Goal: Task Accomplishment & Management: Complete application form

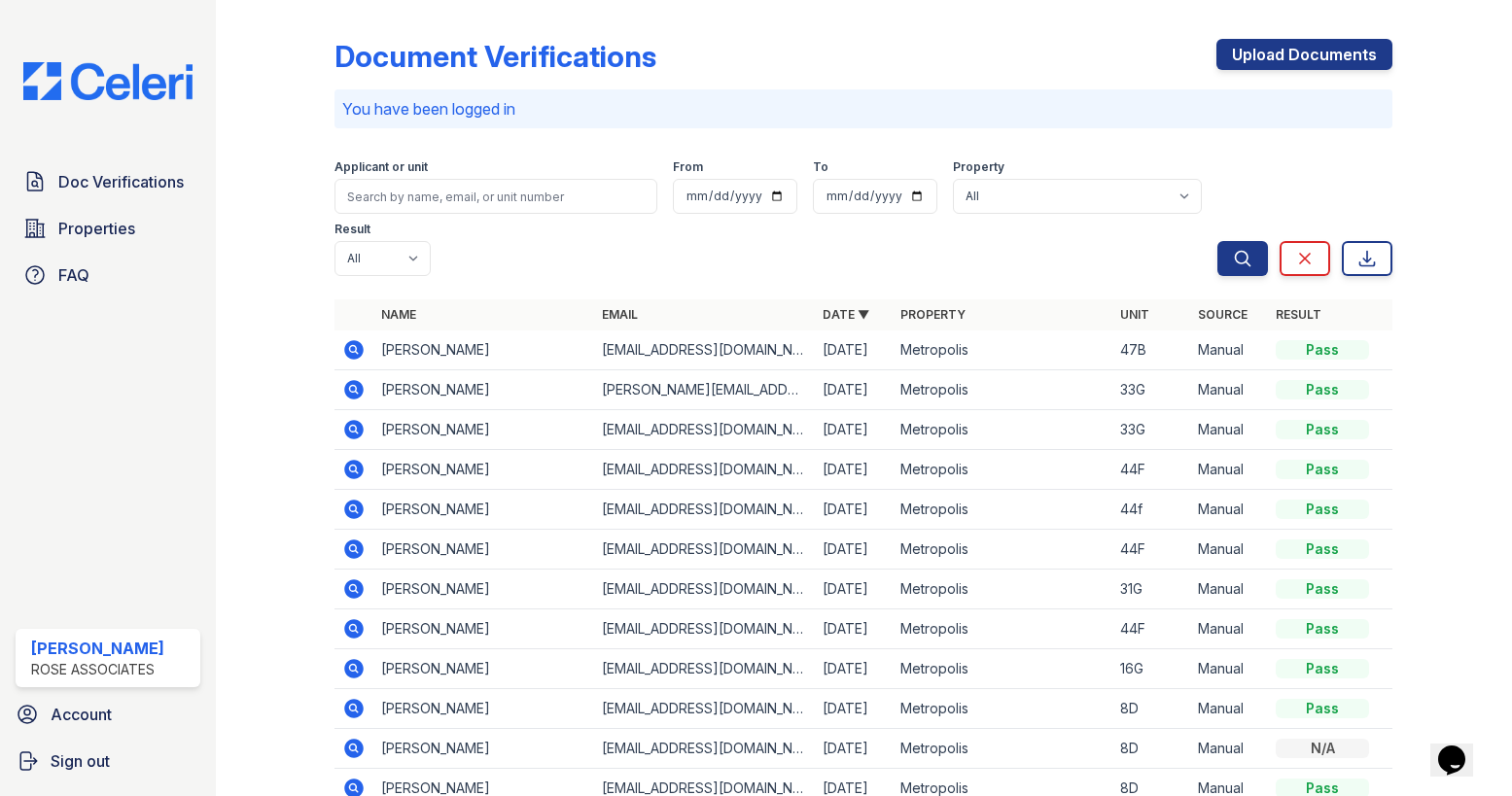
click at [1288, 35] on div "Document Verifications Upload Documents You have been logged in Filter Applican…" at bounding box center [864, 429] width 1058 height 844
click at [1296, 69] on link "Upload Documents" at bounding box center [1305, 54] width 176 height 31
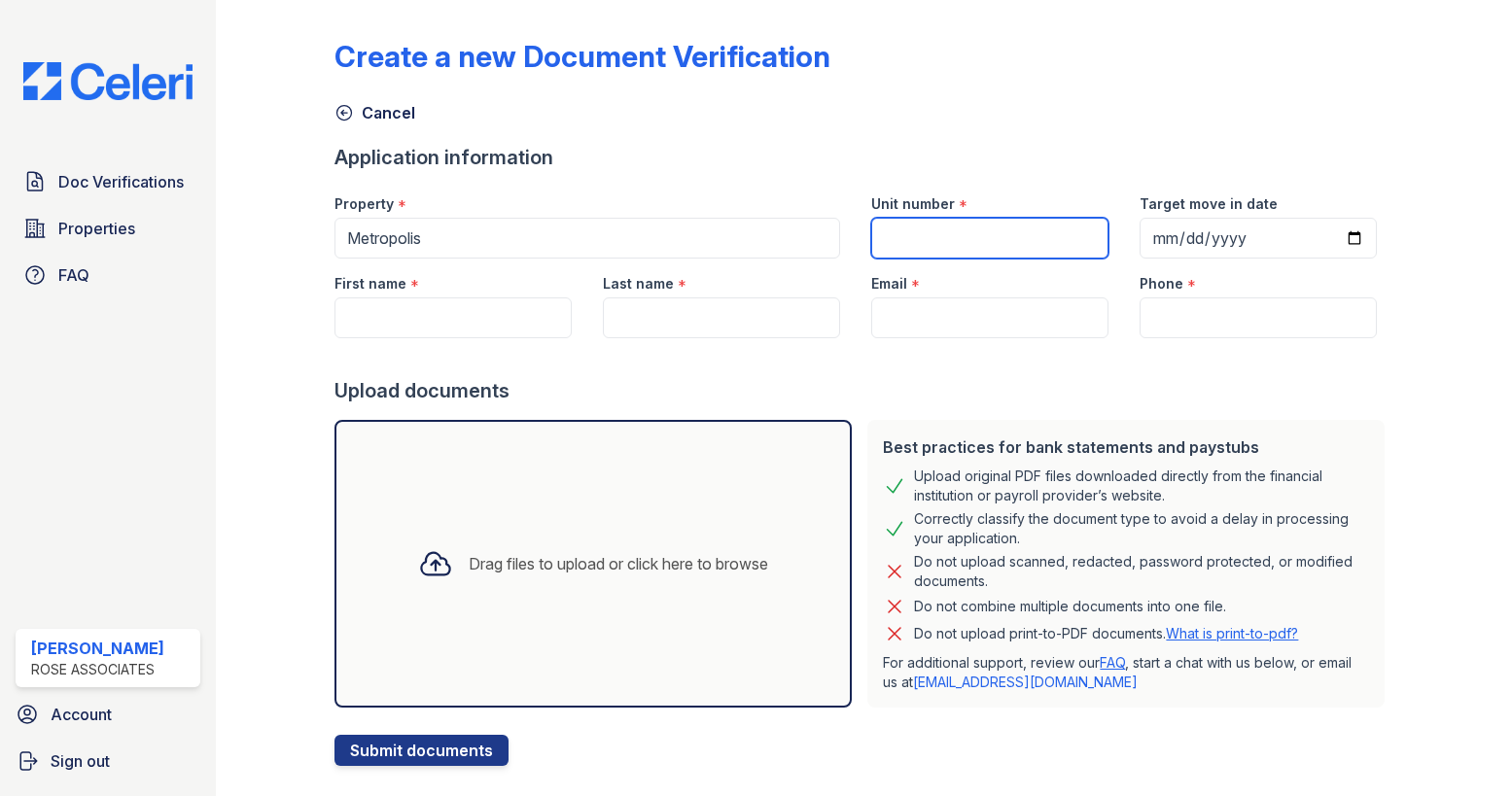
click at [946, 245] on input "Unit number" at bounding box center [990, 238] width 237 height 41
type input "18h"
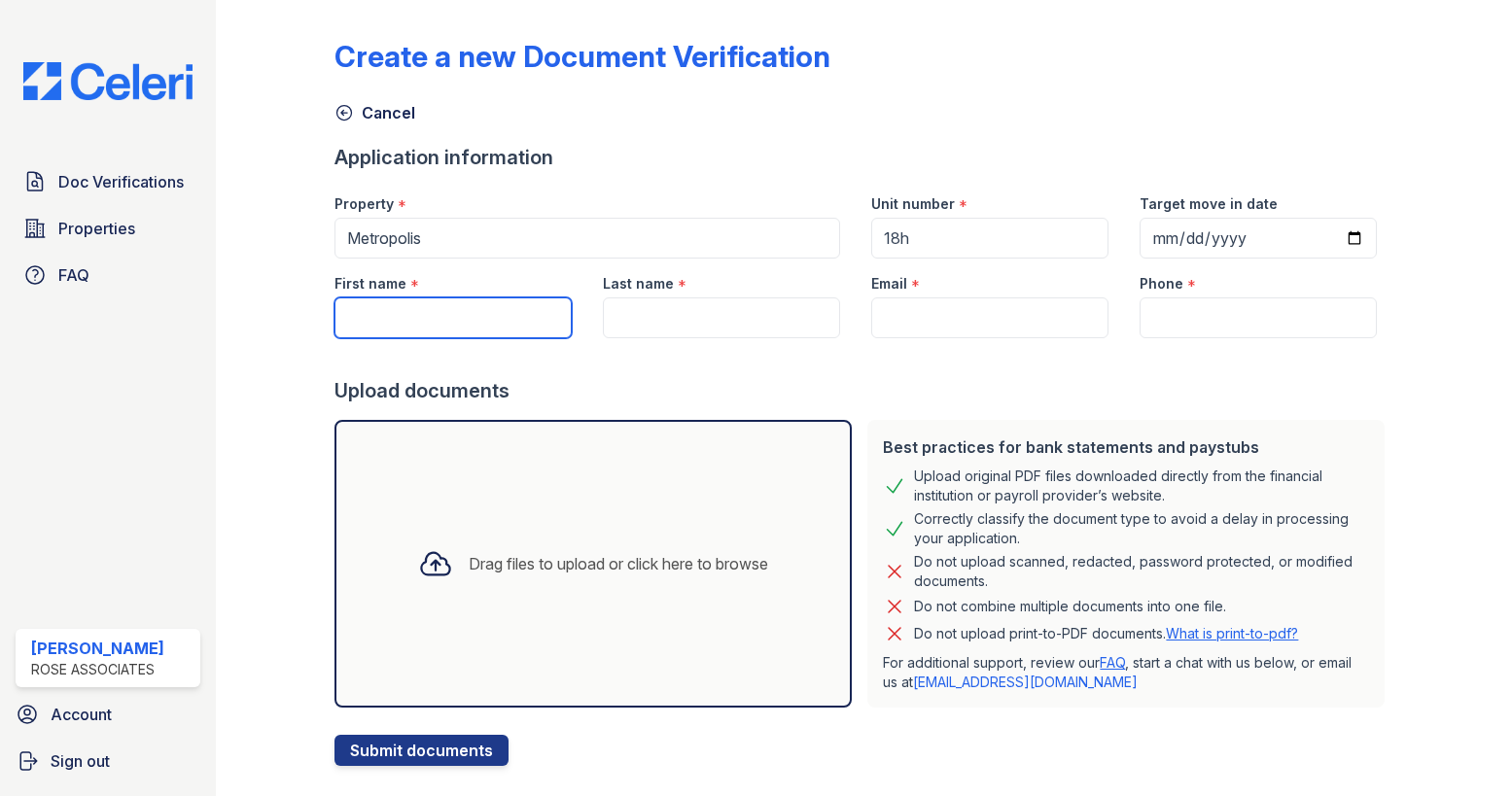
click at [425, 303] on input "First name" at bounding box center [454, 318] width 237 height 41
type input "[PERSON_NAME]"
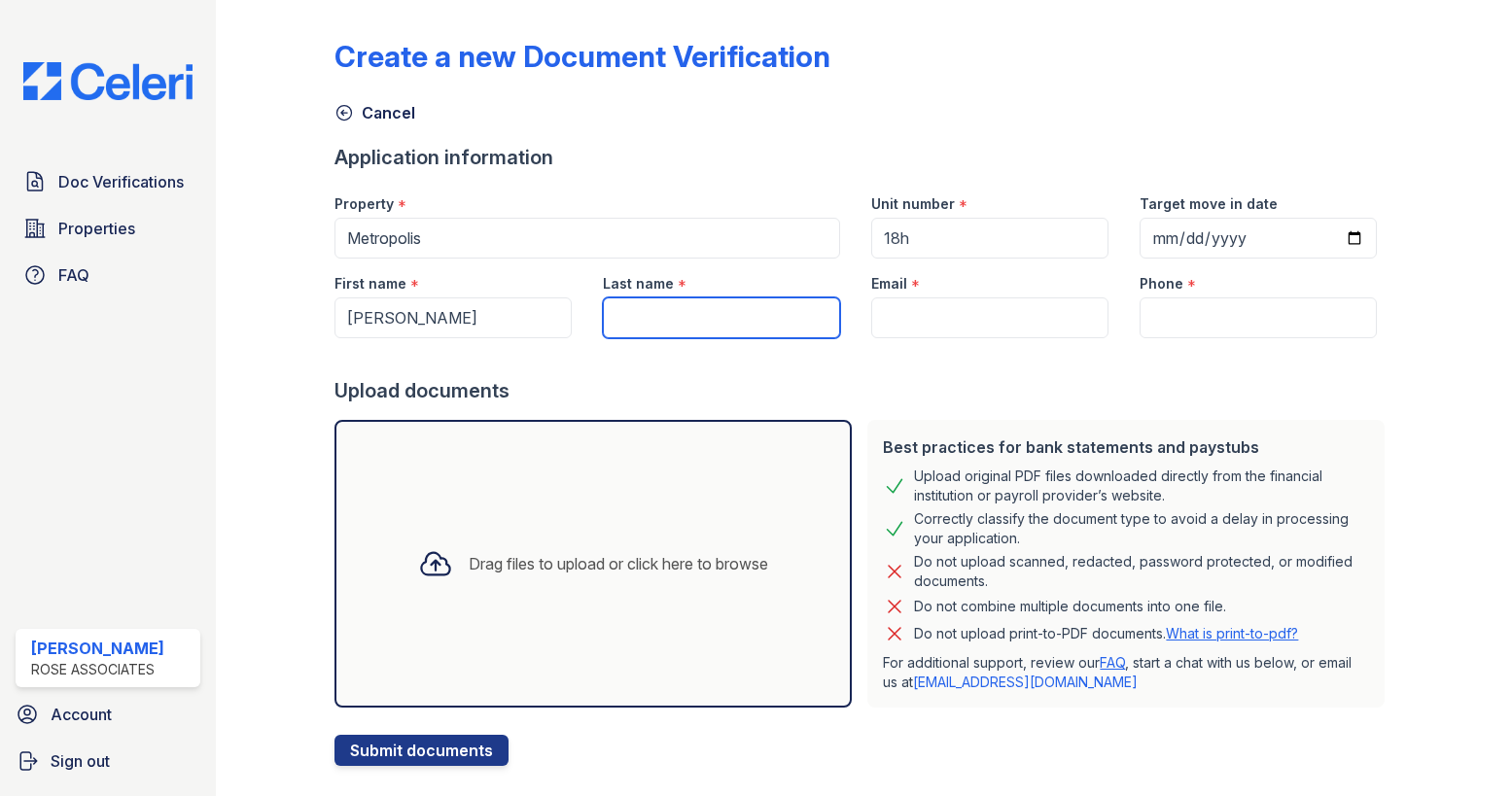
click at [636, 322] on input "Last name" at bounding box center [722, 318] width 237 height 41
type input "[PERSON_NAME]"
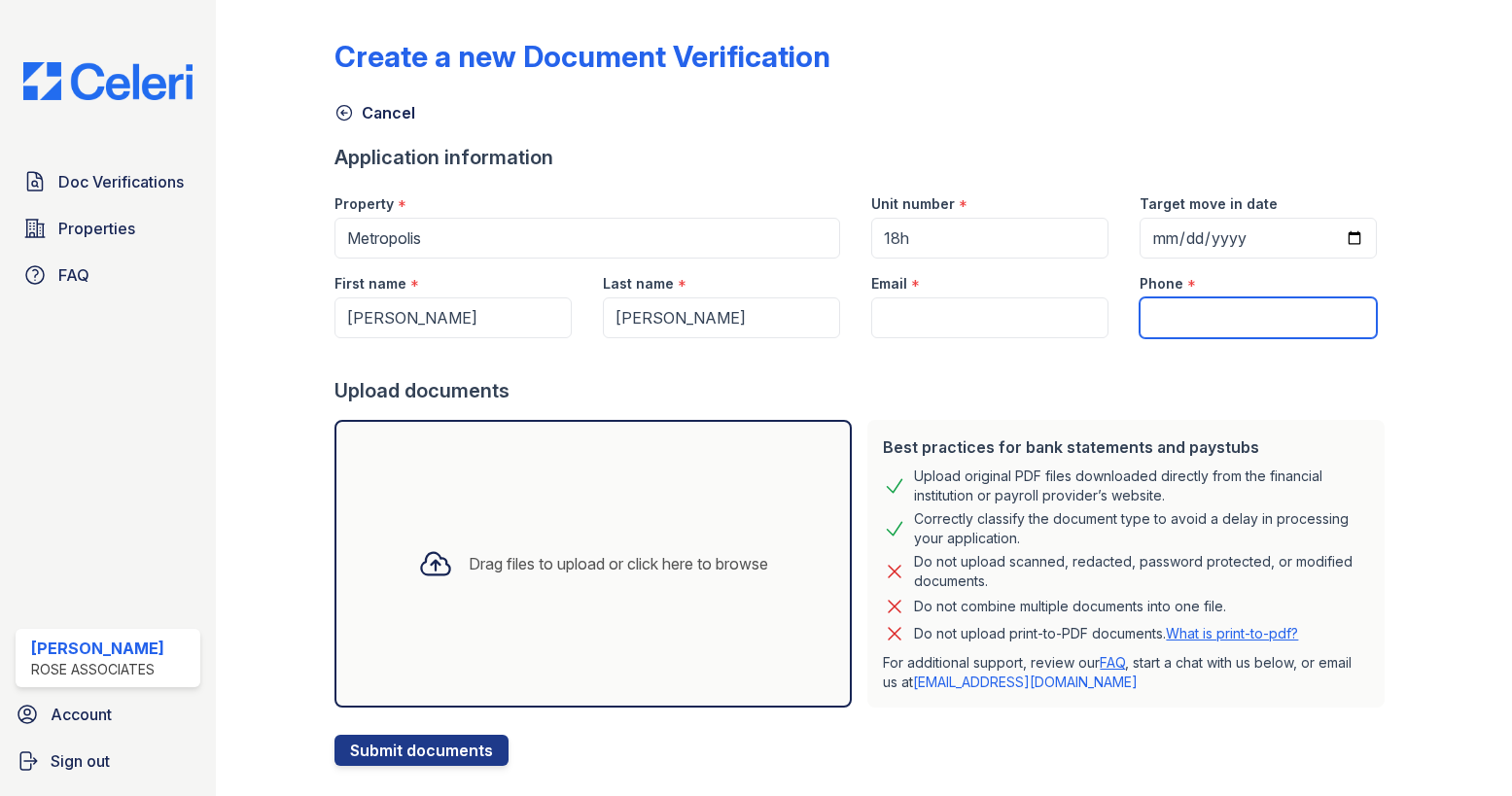
click at [1166, 317] on input "Phone" at bounding box center [1259, 318] width 237 height 41
paste input "(332) 733 - 8915"
type input "(332) 733 - 8915"
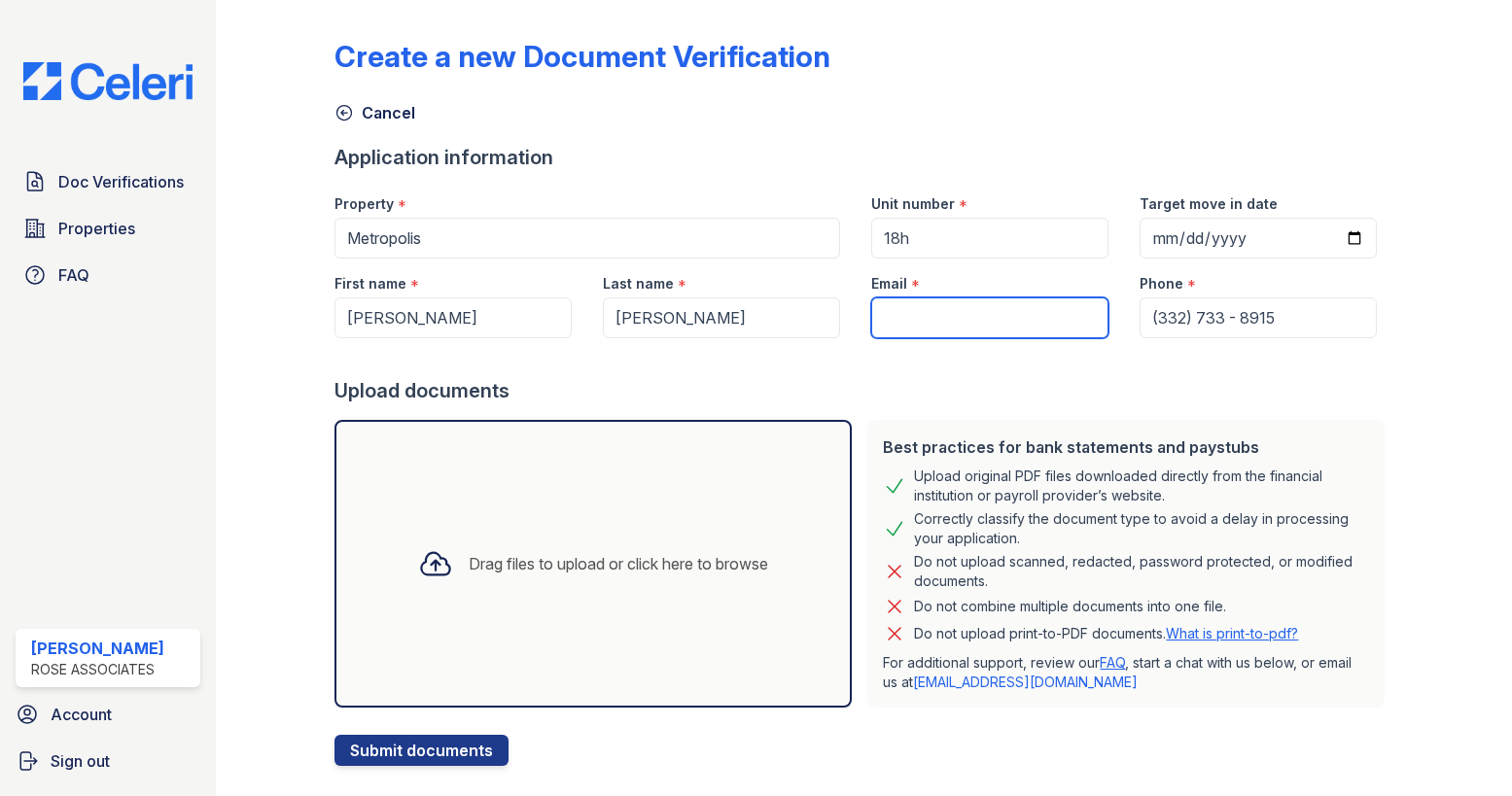
click at [974, 308] on input "Email" at bounding box center [990, 318] width 237 height 41
paste input "[EMAIL_ADDRESS][DOMAIN_NAME]"
type input "[EMAIL_ADDRESS][DOMAIN_NAME]"
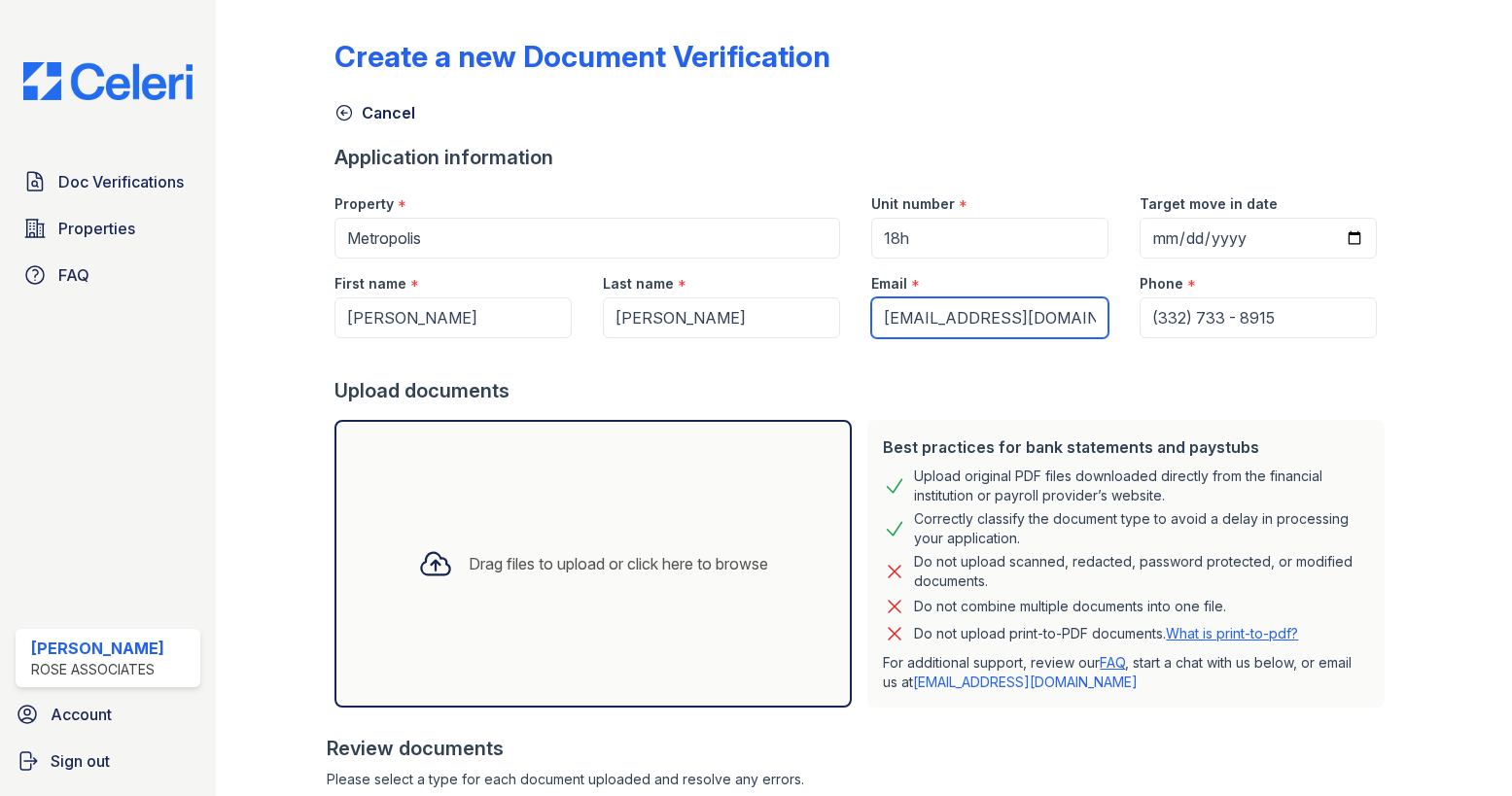
scroll to position [213, 0]
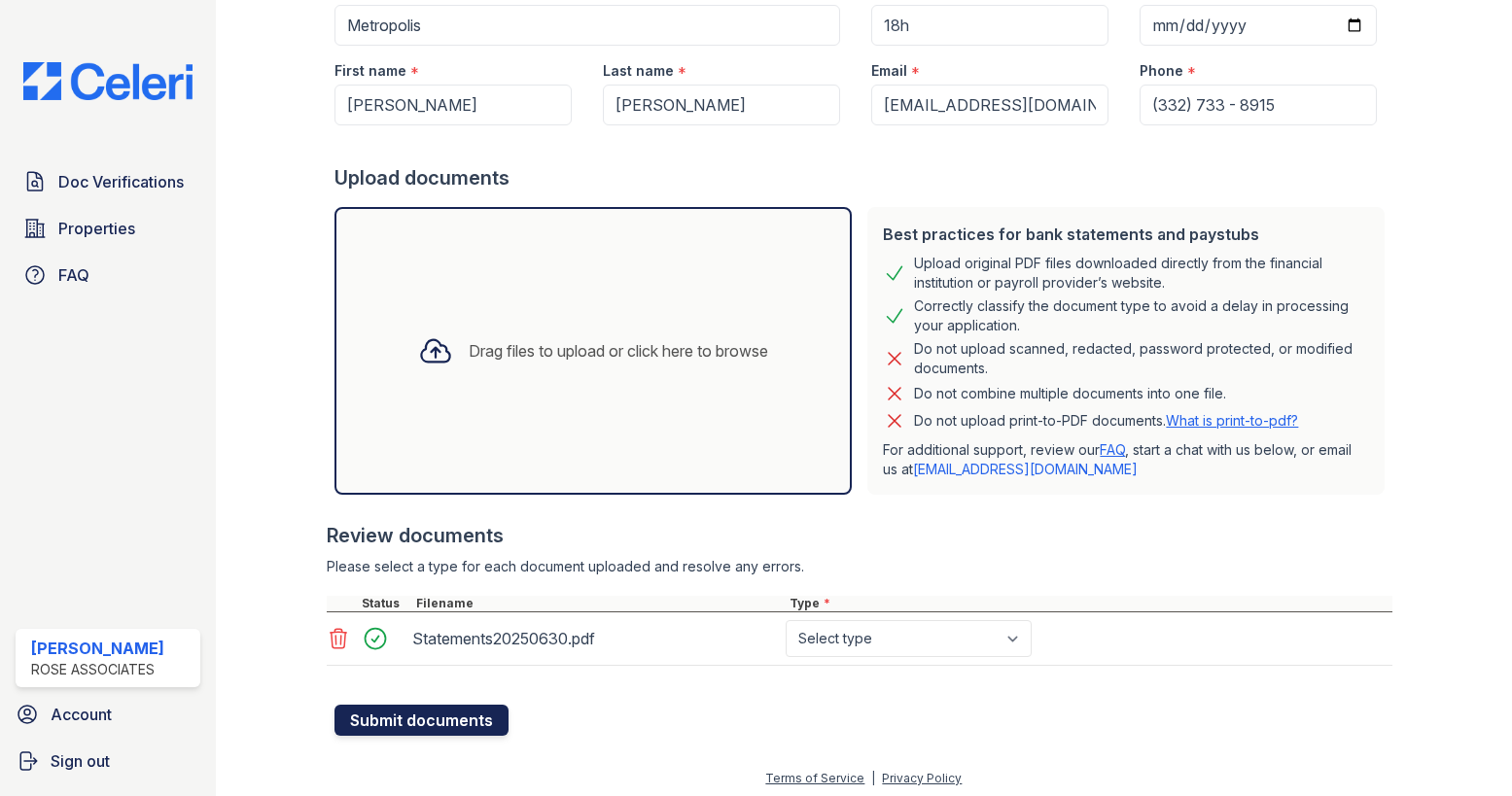
click at [455, 732] on button "Submit documents" at bounding box center [422, 719] width 174 height 31
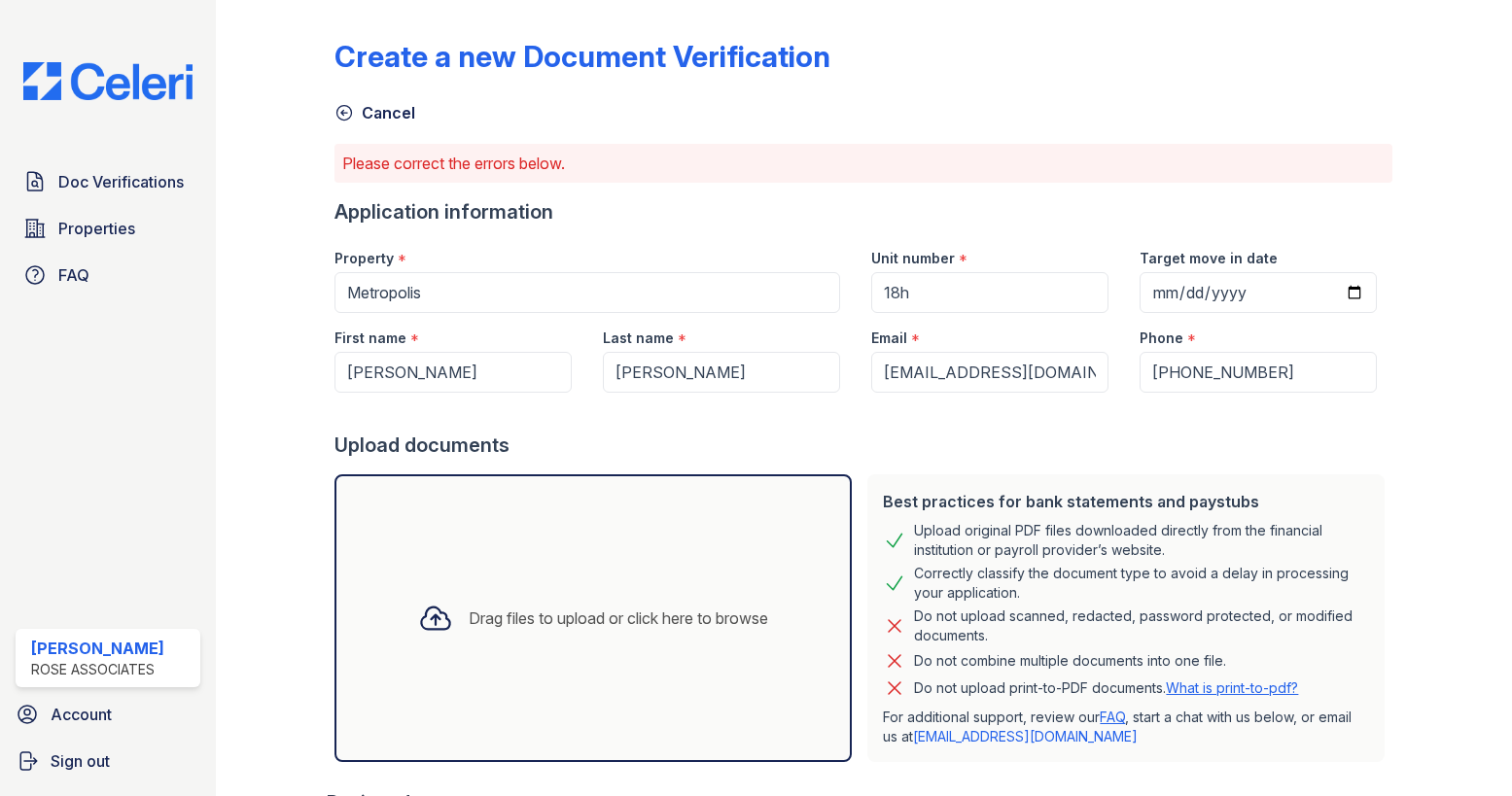
scroll to position [273, 0]
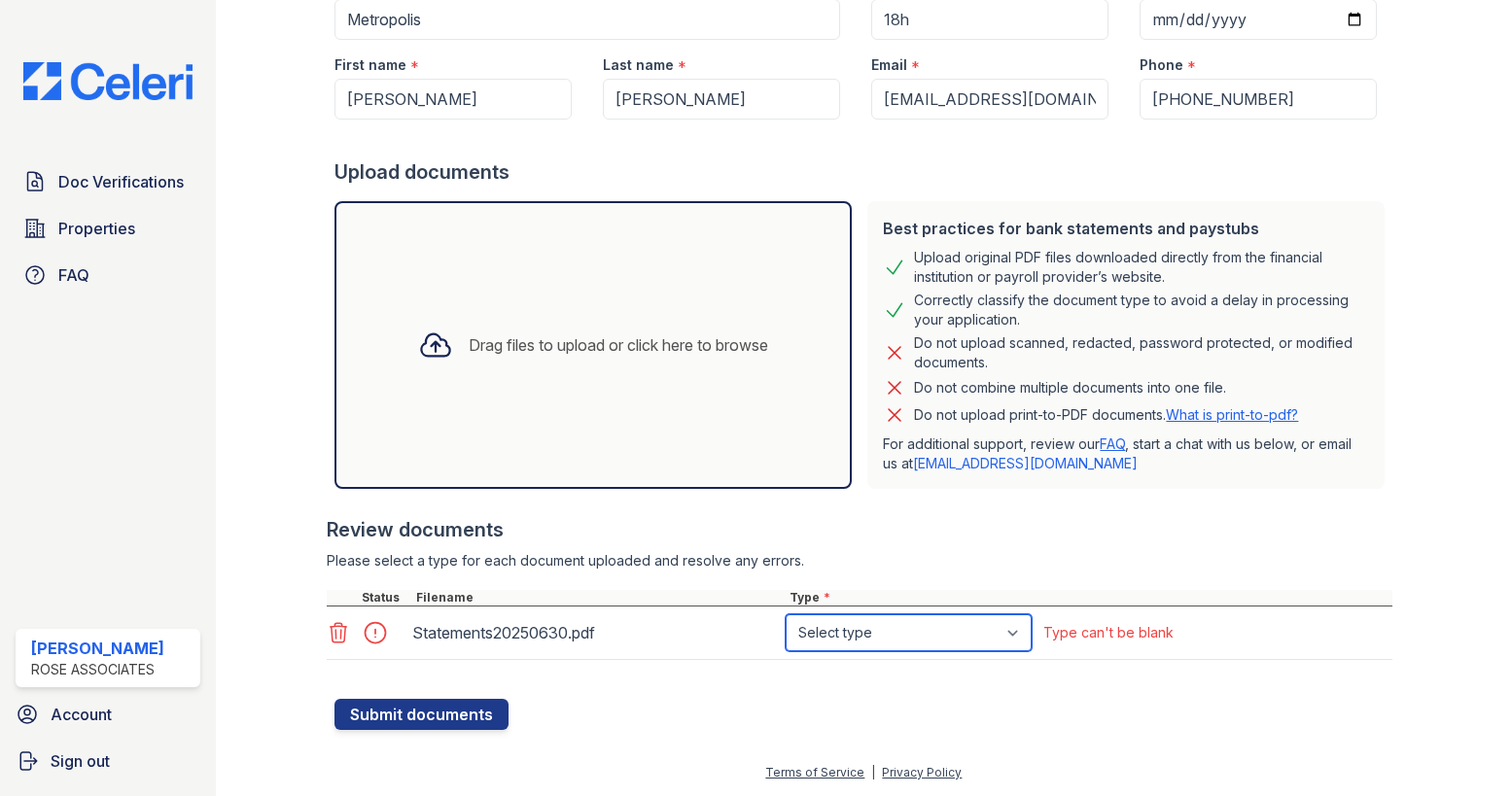
click at [1029, 634] on select "Select type Paystub Bank Statement Offer Letter Tax Documents Benefit Award Let…" at bounding box center [908, 633] width 246 height 37
select select "bank_statement"
click at [785, 615] on select "Select type Paystub Bank Statement Offer Letter Tax Documents Benefit Award Let…" at bounding box center [908, 633] width 246 height 37
click at [445, 711] on button "Submit documents" at bounding box center [422, 714] width 174 height 31
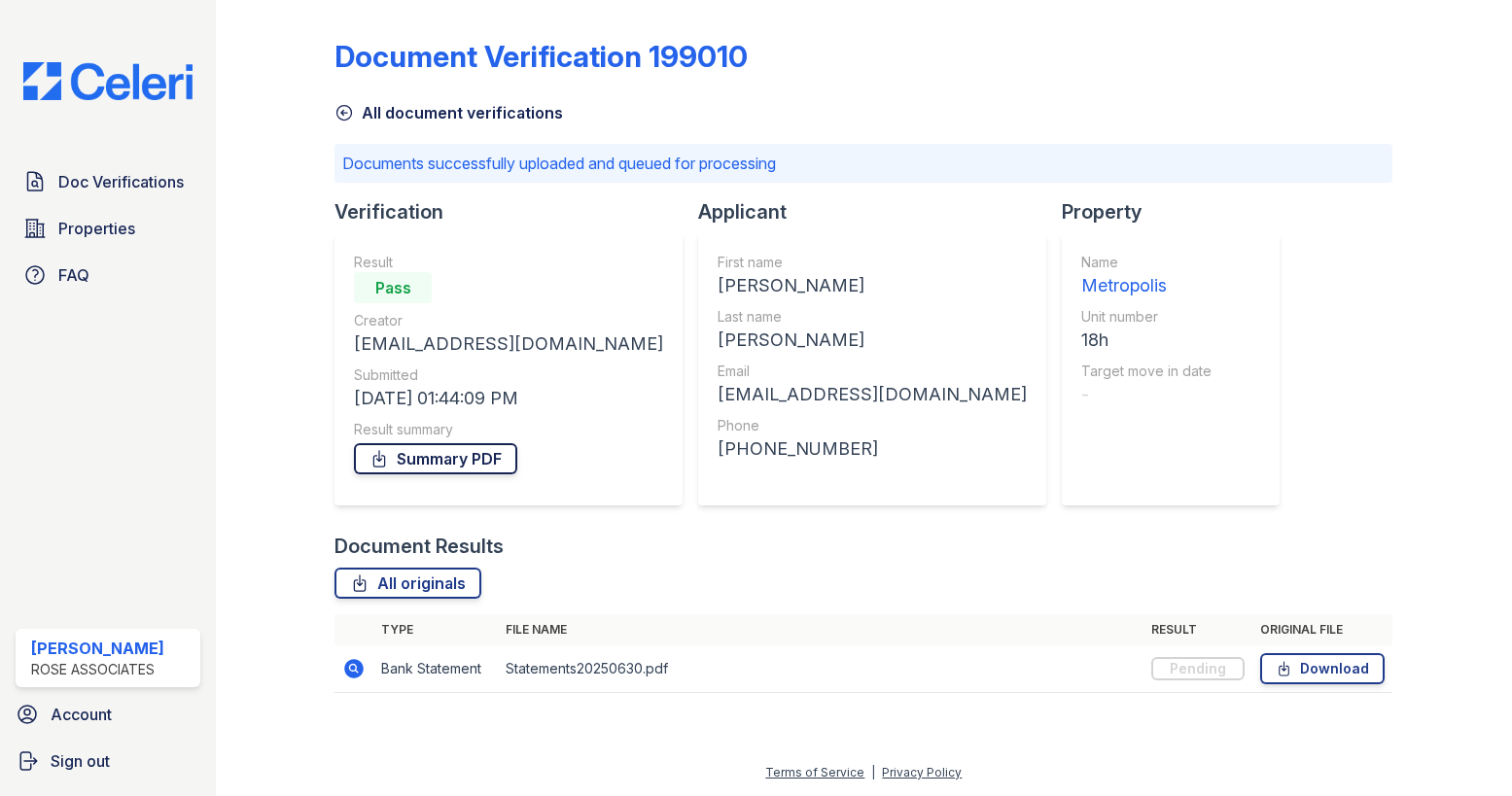
click at [460, 457] on link "Summary PDF" at bounding box center [436, 458] width 163 height 31
drag, startPoint x: 746, startPoint y: 128, endPoint x: 747, endPoint y: 141, distance: 13.0
click at [746, 128] on div "Document Verification 199010 All document verifications Documents successfully …" at bounding box center [864, 360] width 1058 height 704
drag, startPoint x: 1029, startPoint y: 88, endPoint x: 930, endPoint y: 85, distance: 99.0
click at [1029, 88] on div "Document Verification 199010" at bounding box center [864, 64] width 1058 height 51
